Goal: Use online tool/utility

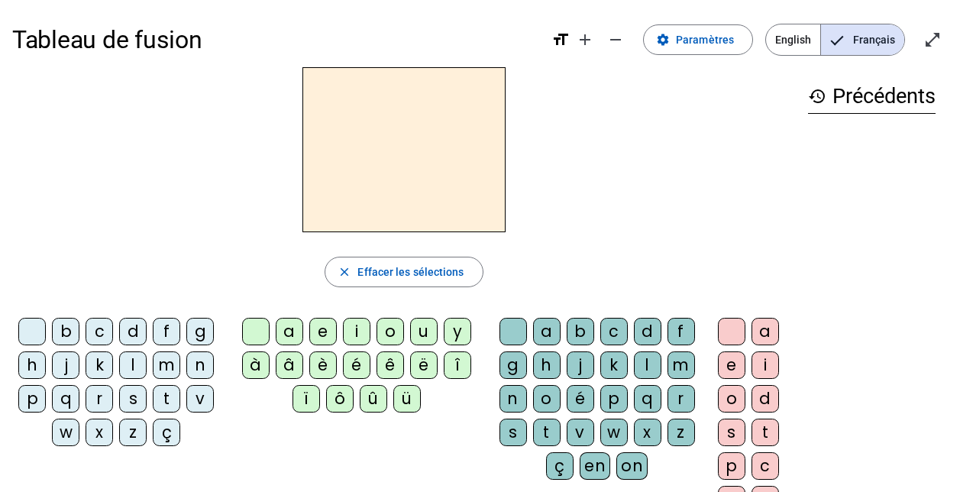
click at [163, 367] on div "m" at bounding box center [167, 365] width 28 height 28
click at [285, 335] on div "a" at bounding box center [290, 332] width 28 height 28
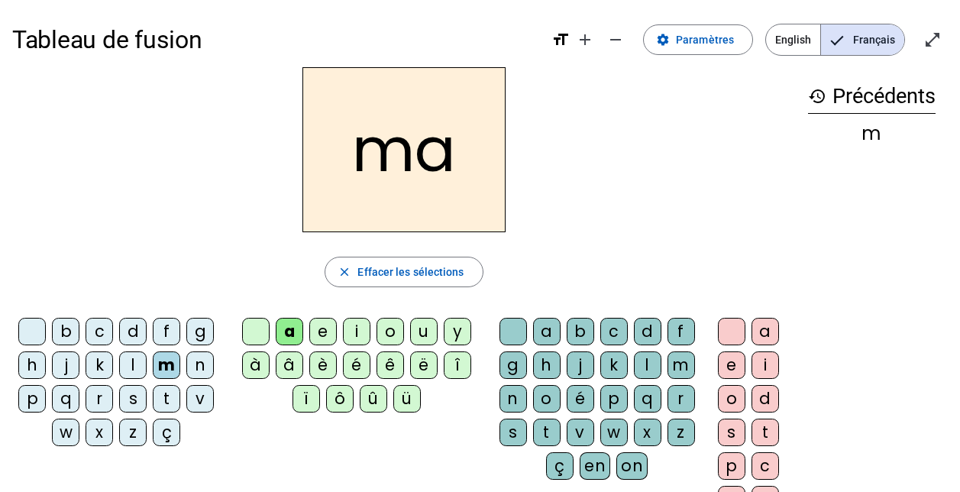
click at [135, 367] on div "l" at bounding box center [133, 365] width 28 height 28
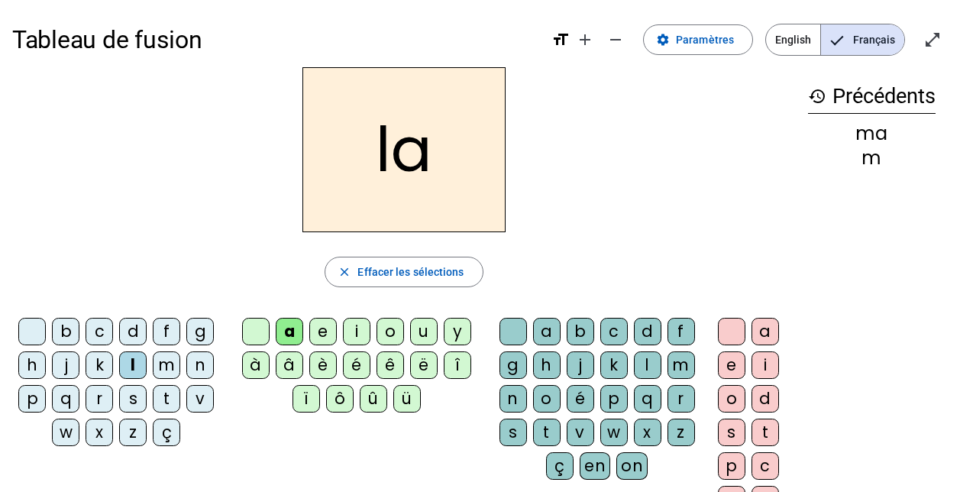
click at [320, 331] on div "e" at bounding box center [323, 332] width 28 height 28
click at [134, 334] on div "d" at bounding box center [133, 332] width 28 height 28
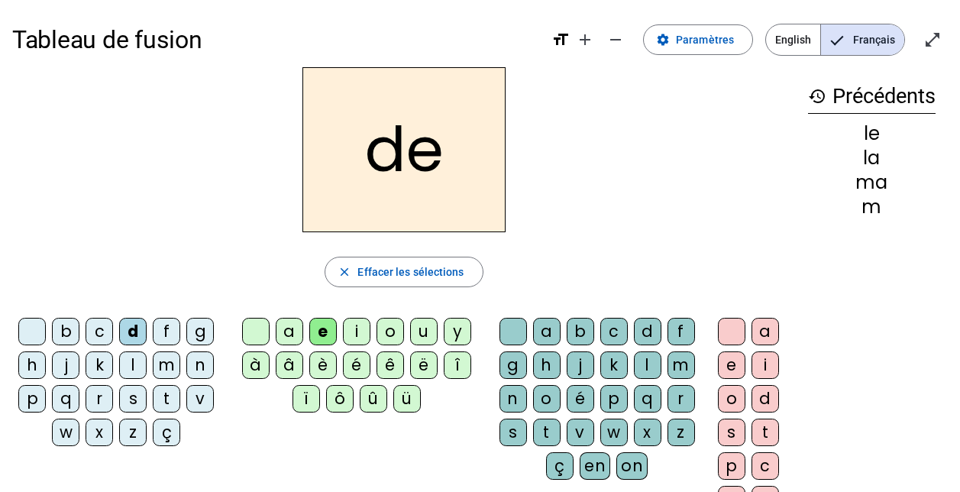
click at [428, 330] on div "u" at bounding box center [424, 332] width 28 height 28
click at [165, 399] on div "t" at bounding box center [167, 399] width 28 height 28
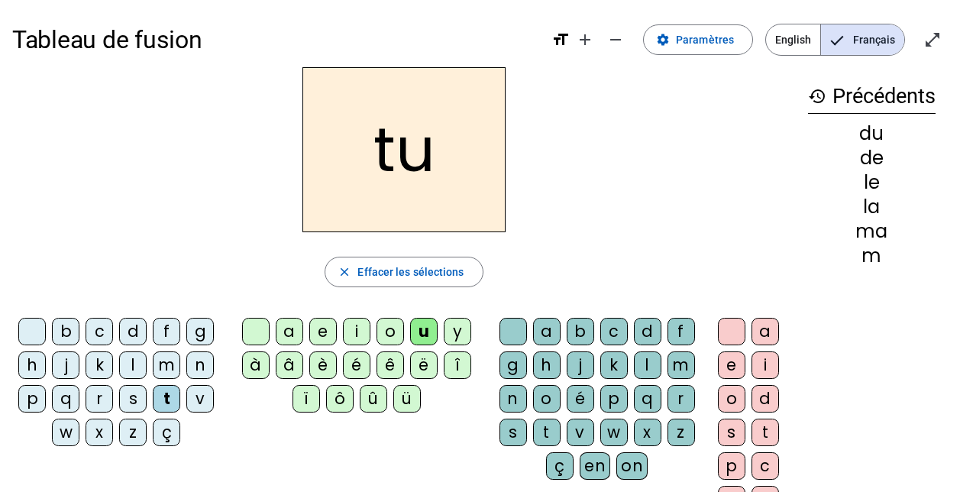
click at [288, 331] on div "a" at bounding box center [290, 332] width 28 height 28
drag, startPoint x: 319, startPoint y: 329, endPoint x: 273, endPoint y: 291, distance: 59.1
click at [273, 291] on div "ta close Effacer les sélections b c d f g h j k l m n p q r s t v w x z ç a e i…" at bounding box center [404, 313] width 784 height 492
click at [315, 330] on div "e" at bounding box center [323, 332] width 28 height 28
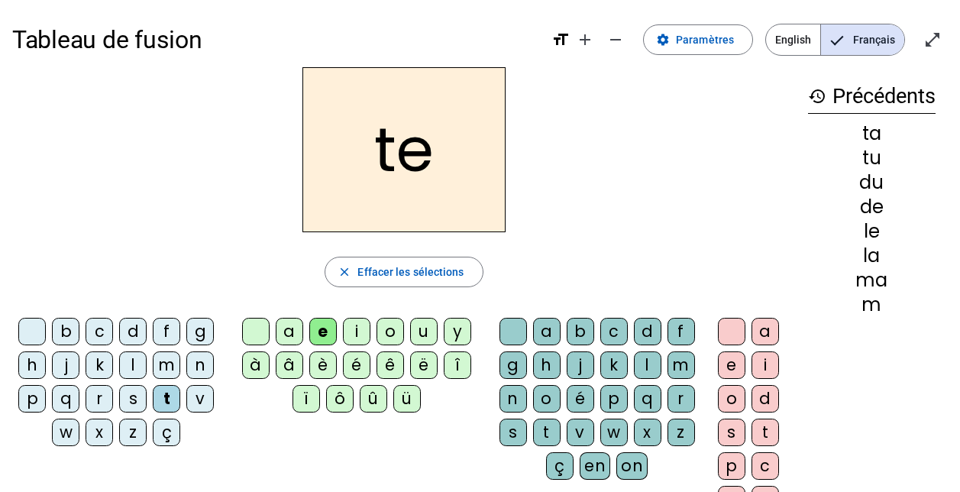
click at [163, 364] on div "m" at bounding box center [167, 365] width 28 height 28
